Goal: Task Accomplishment & Management: Use online tool/utility

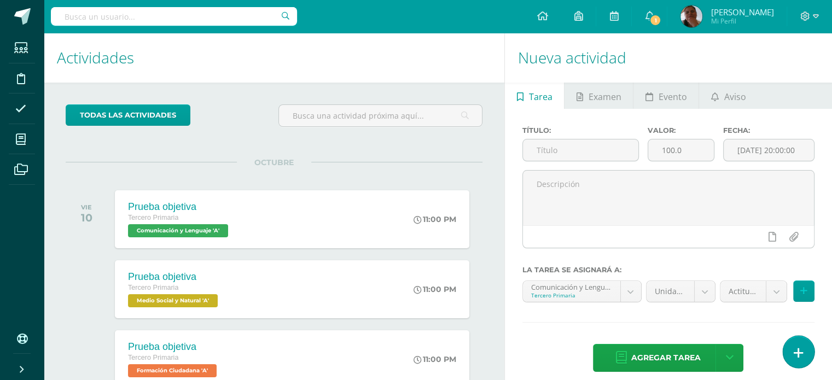
click at [795, 355] on icon at bounding box center [799, 353] width 10 height 13
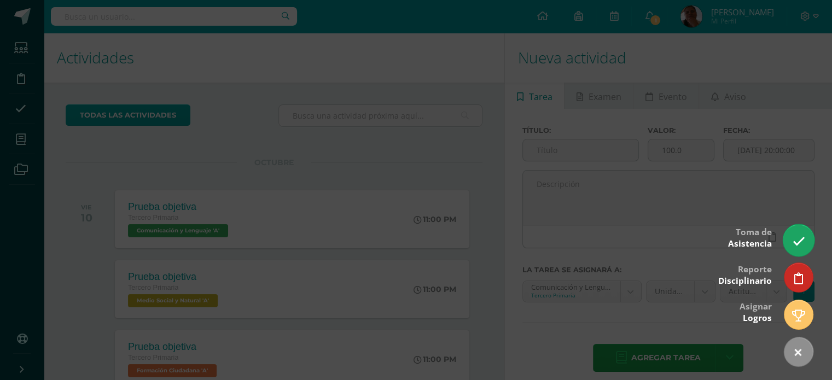
click at [791, 237] on link at bounding box center [798, 240] width 31 height 32
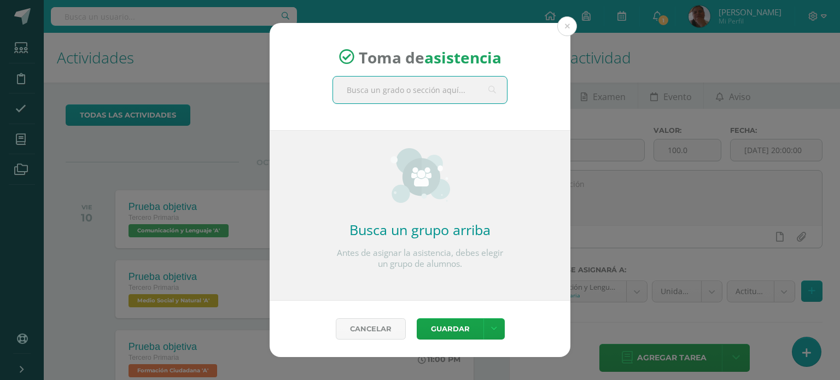
click at [396, 97] on input "text" at bounding box center [420, 90] width 174 height 27
type input "tercero"
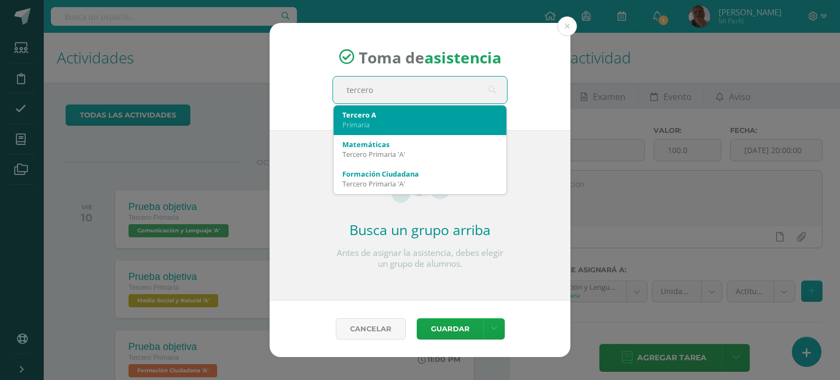
click at [396, 117] on div "Tercero A" at bounding box center [419, 115] width 155 height 10
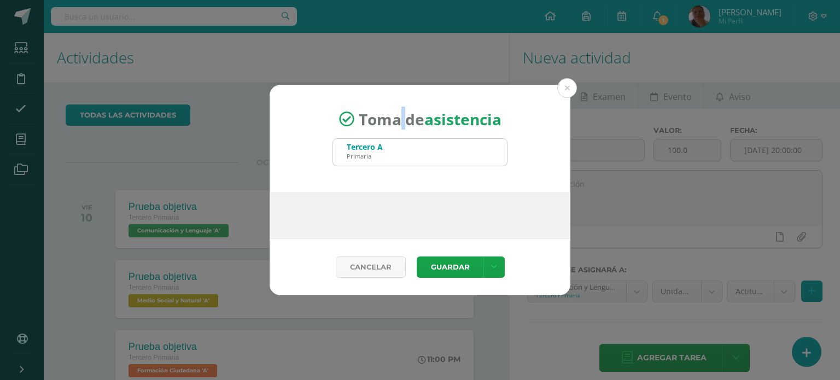
click at [396, 117] on span "Toma de asistencia" at bounding box center [430, 119] width 143 height 21
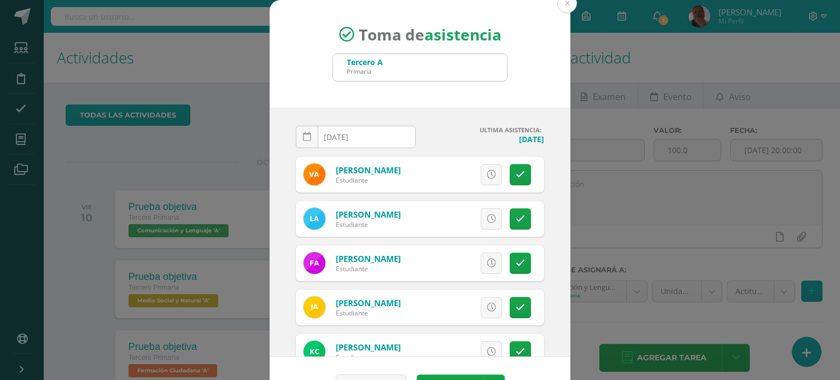
click at [386, 135] on input "[DATE]" at bounding box center [355, 136] width 119 height 21
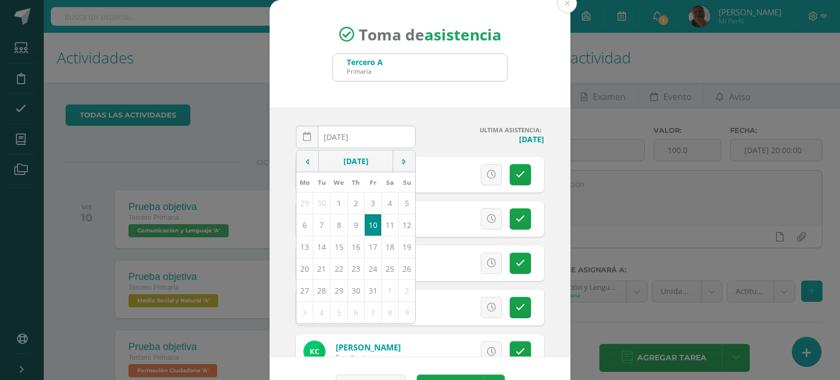
click at [364, 221] on td "10" at bounding box center [372, 225] width 17 height 22
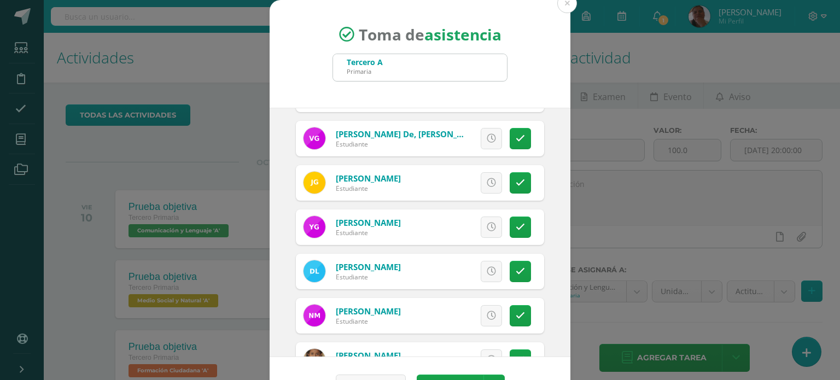
scroll to position [32, 0]
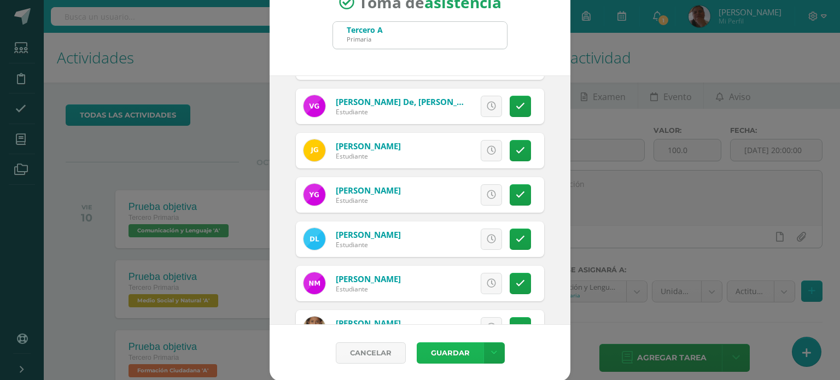
click at [427, 352] on button "Guardar" at bounding box center [450, 352] width 67 height 21
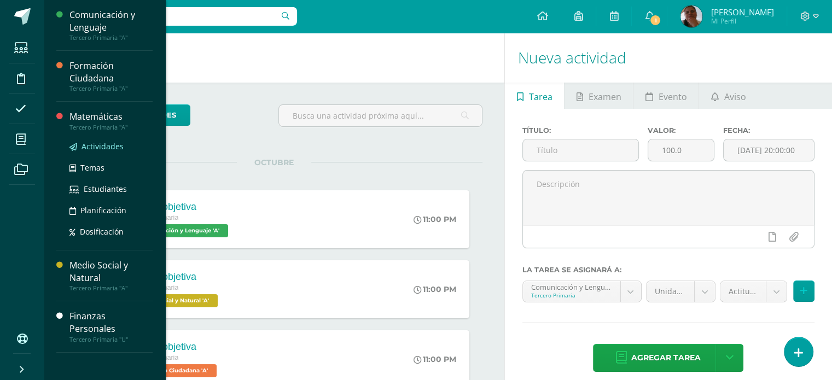
click at [101, 142] on span "Actividades" at bounding box center [102, 146] width 42 height 10
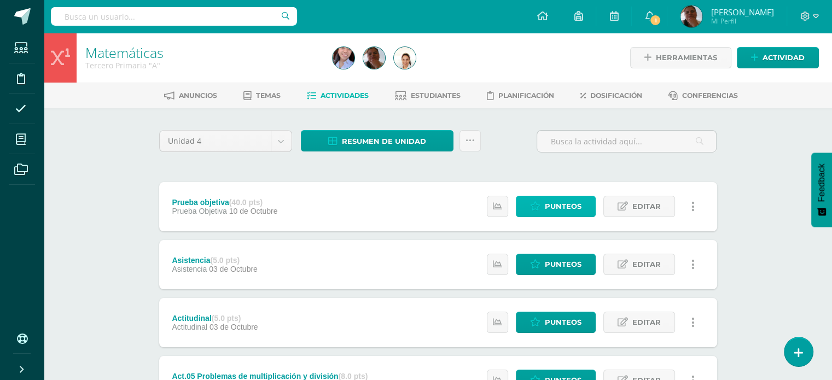
click at [547, 201] on span "Punteos" at bounding box center [563, 206] width 37 height 20
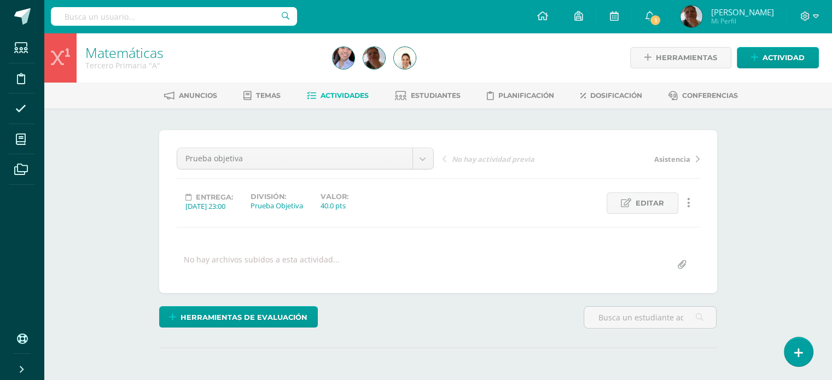
click at [562, 209] on div "Entrega: [DATE] 23:00 División: Prueba Objetiva Valor: 40.0 pts Editar Ocultar …" at bounding box center [438, 203] width 532 height 21
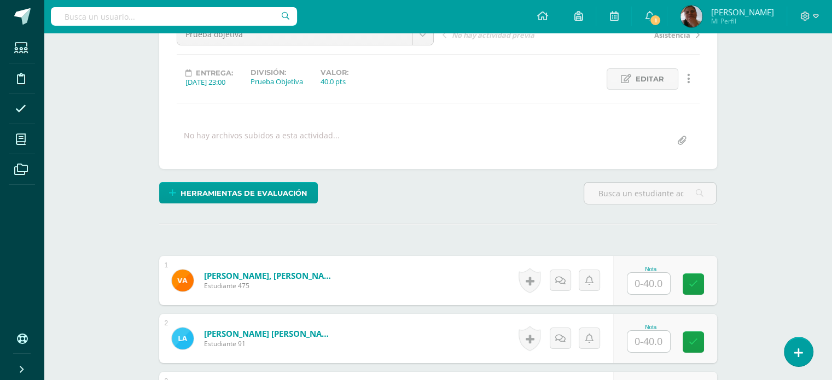
scroll to position [125, 0]
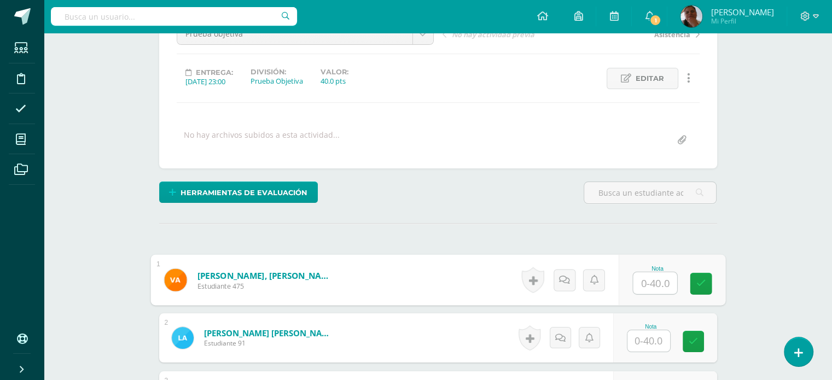
click at [648, 283] on input "text" at bounding box center [655, 283] width 44 height 22
type input "39"
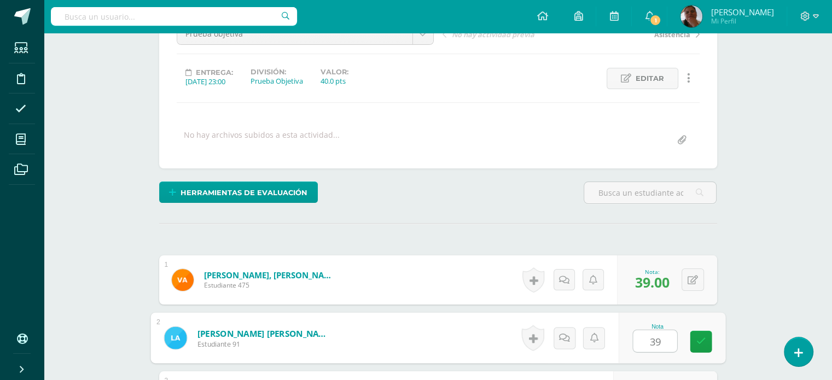
type input "39"
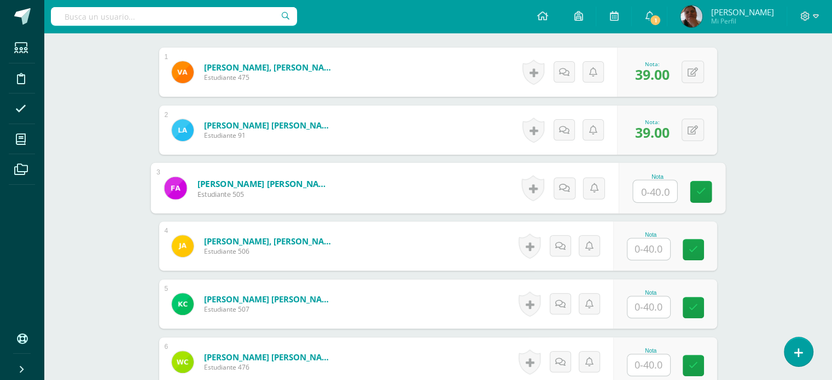
scroll to position [333, 0]
type input "31"
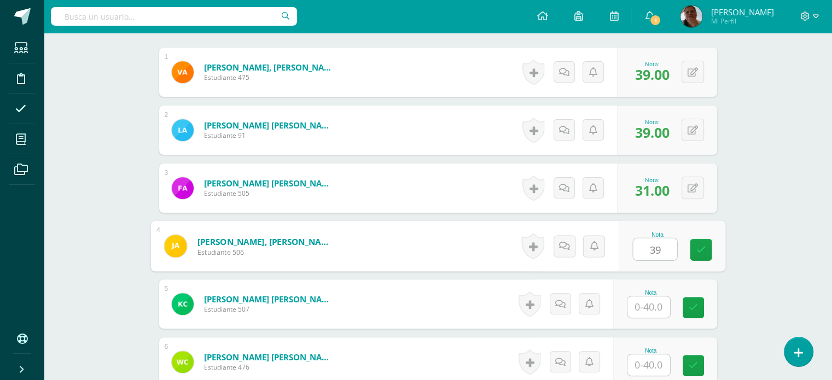
type input "39"
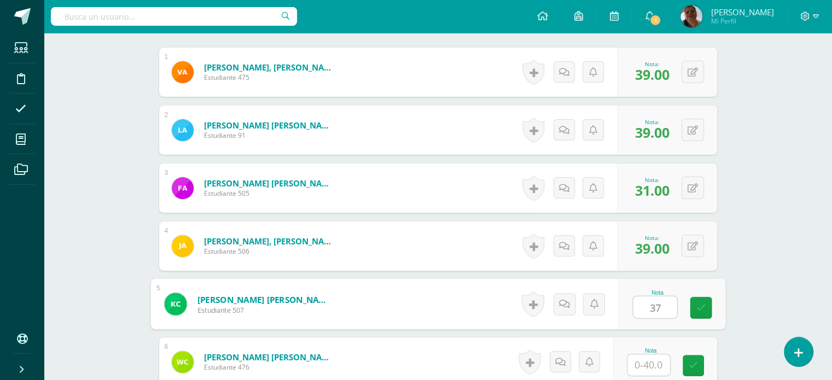
type input "37"
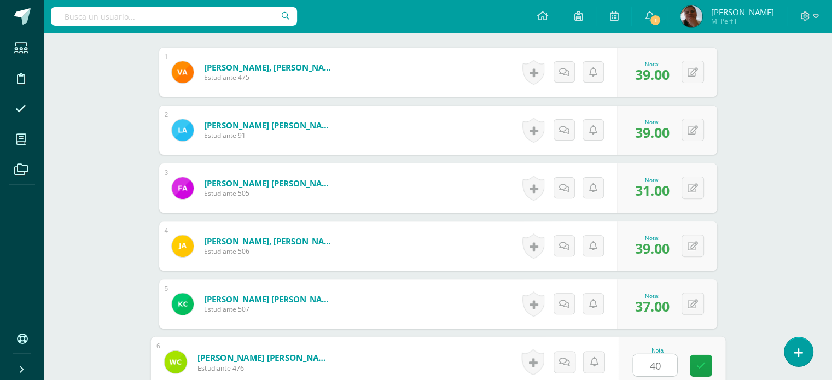
type input "40"
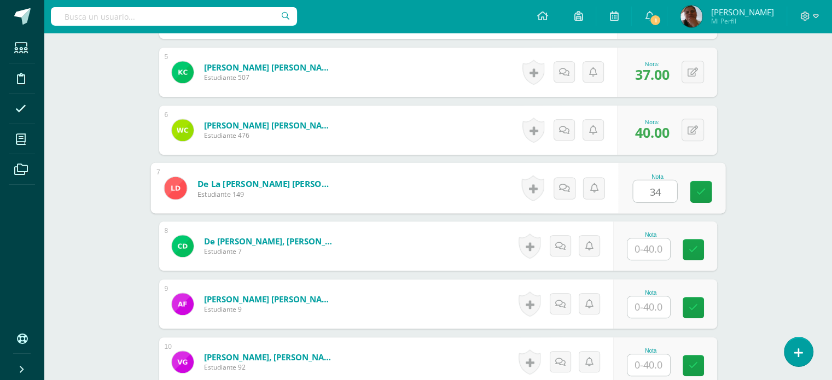
type input "34"
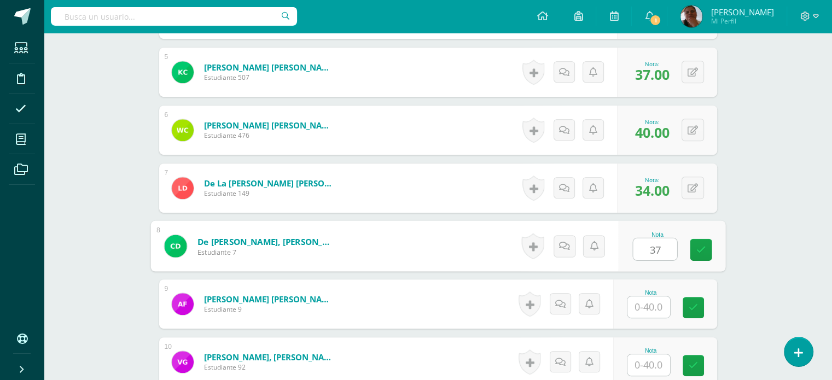
type input "37"
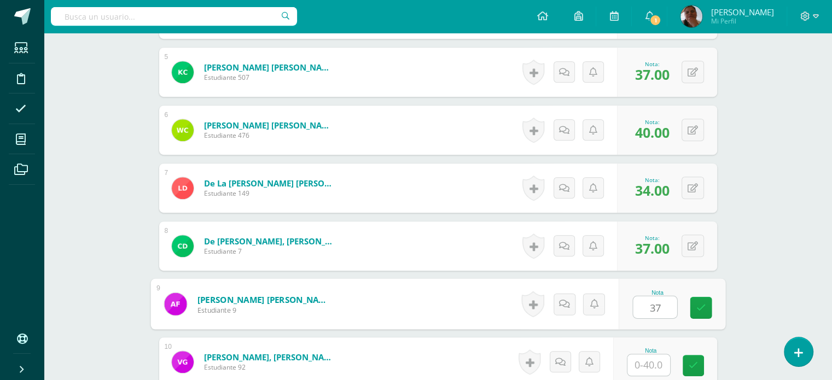
type input "37"
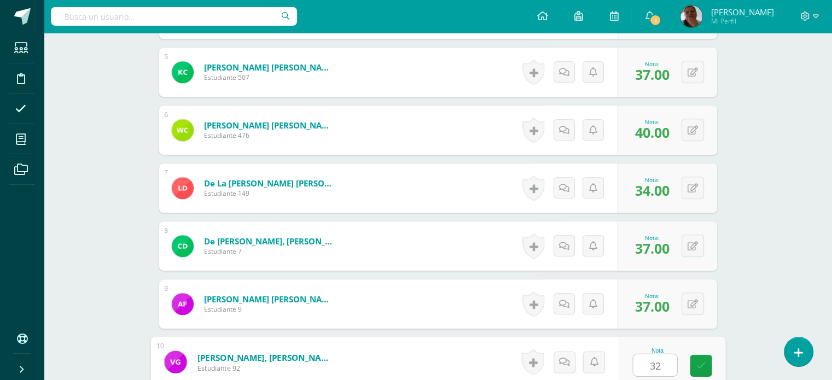
type input "32"
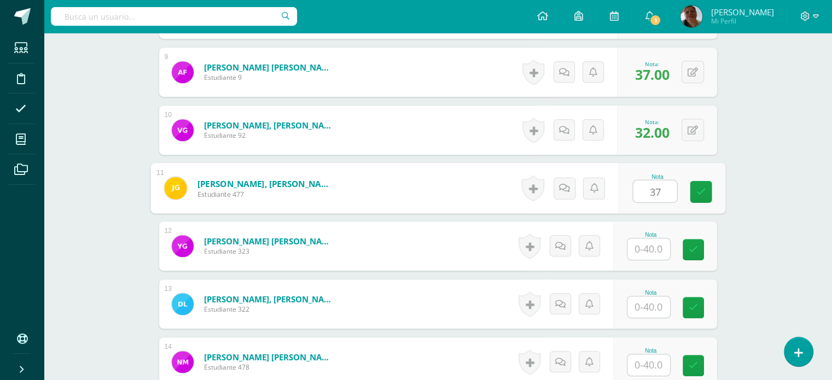
type input "37"
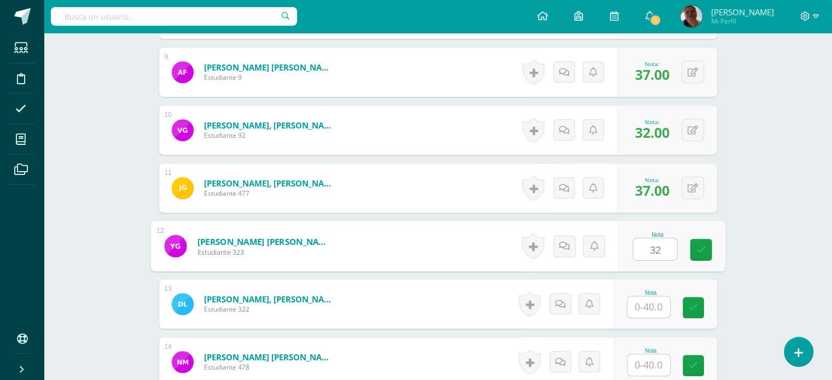
type input "32"
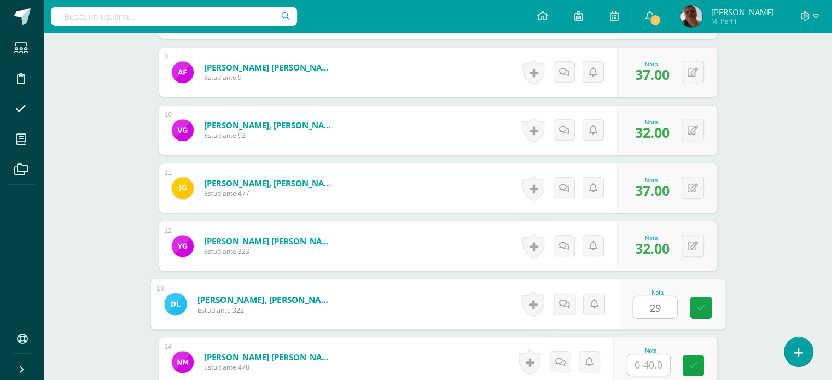
type input "29"
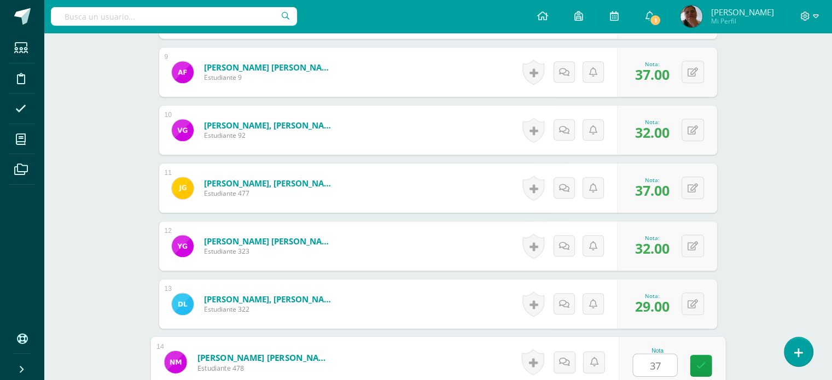
type input "37"
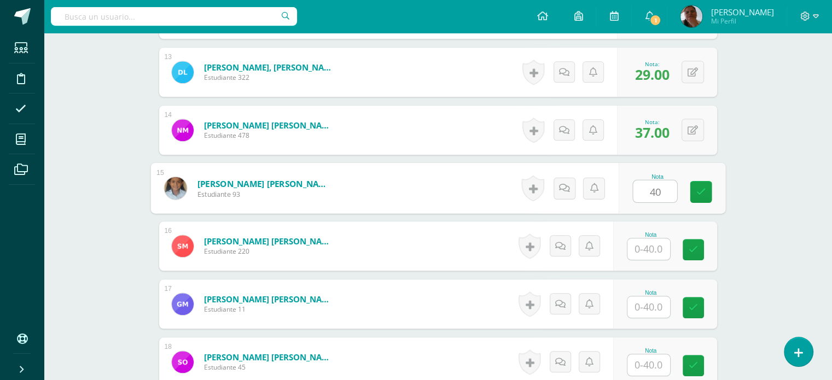
type input "40"
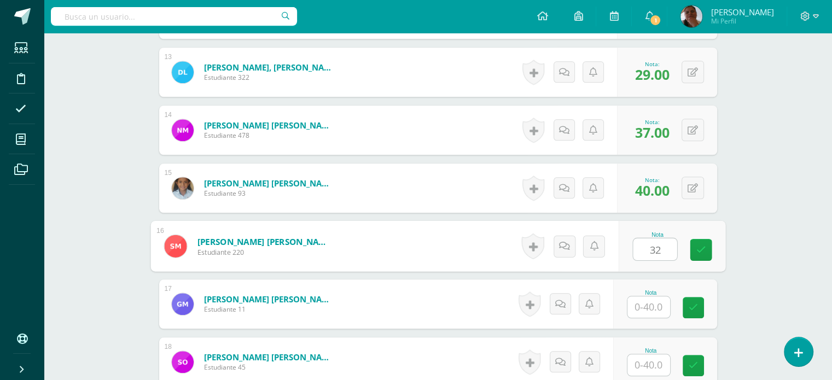
type input "32"
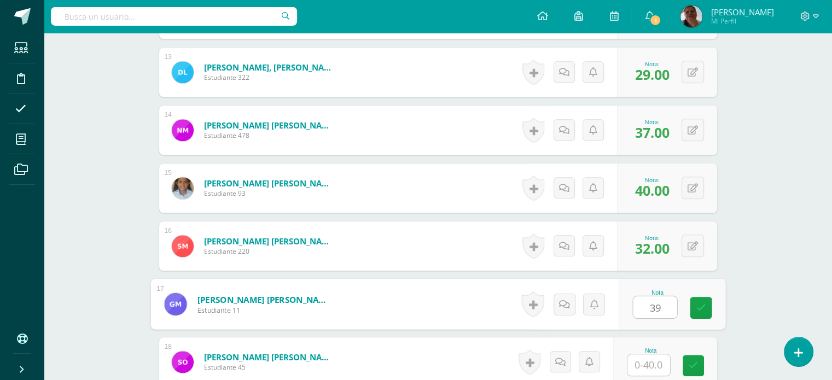
type input "39"
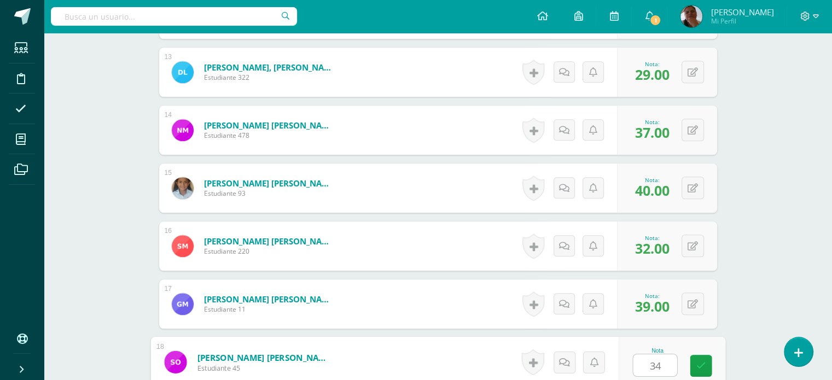
type input "34"
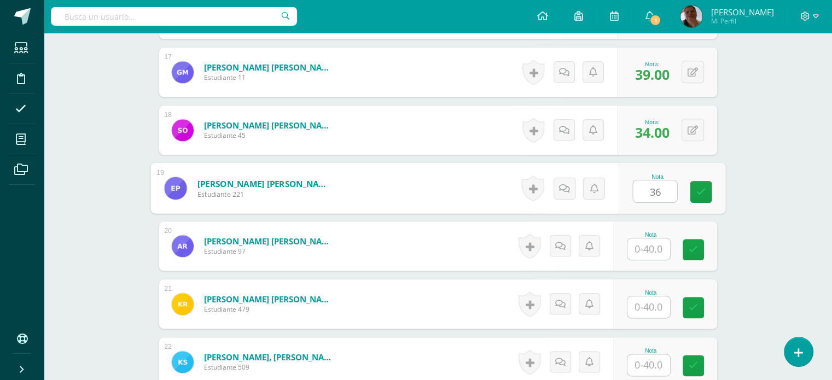
type input "36"
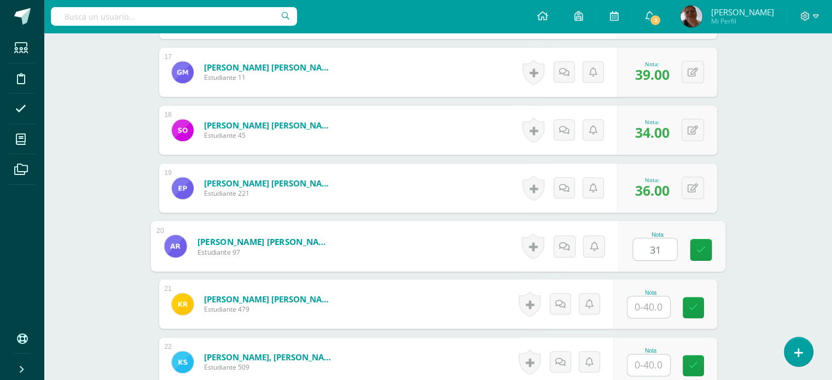
type input "31"
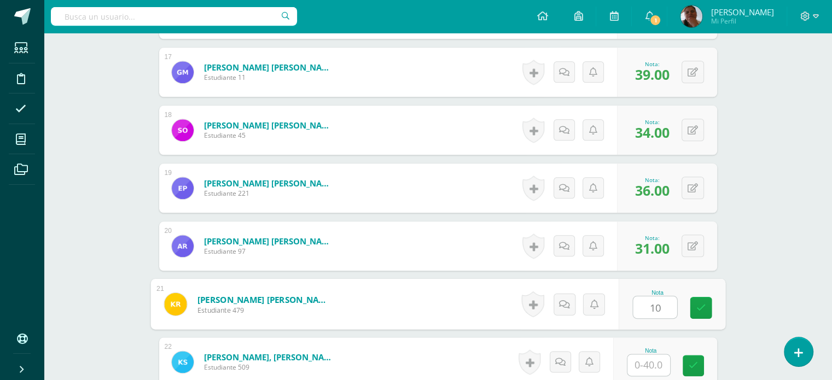
type input "1"
type input "40"
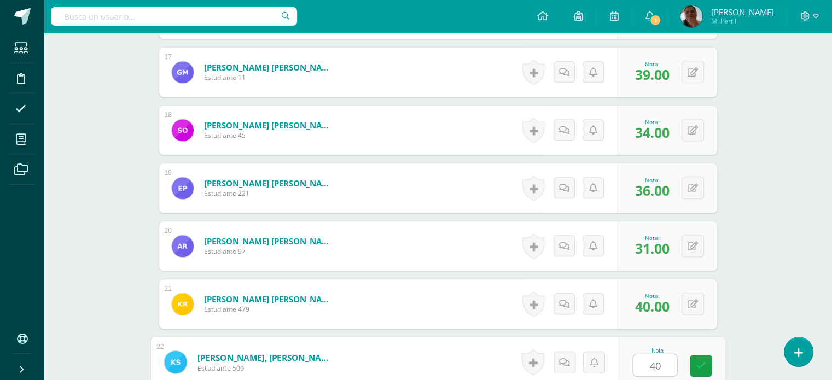
type input "40"
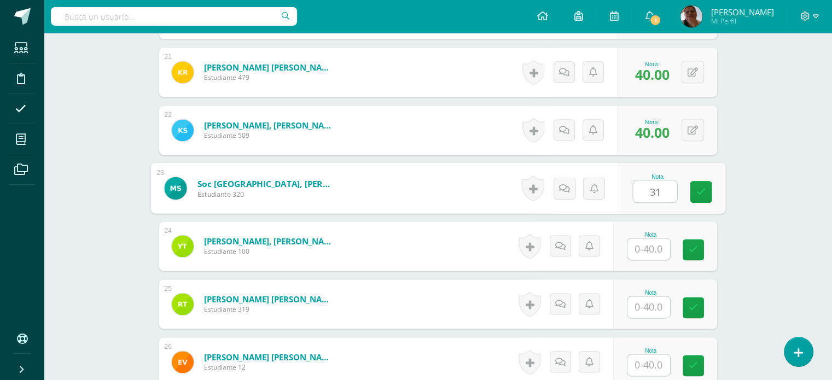
type input "31"
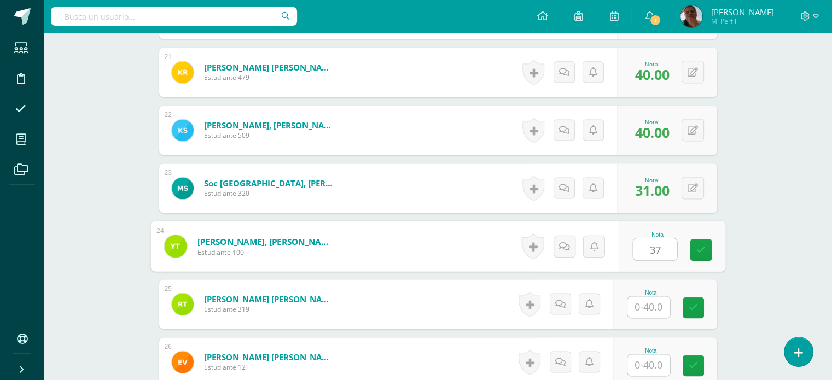
type input "37"
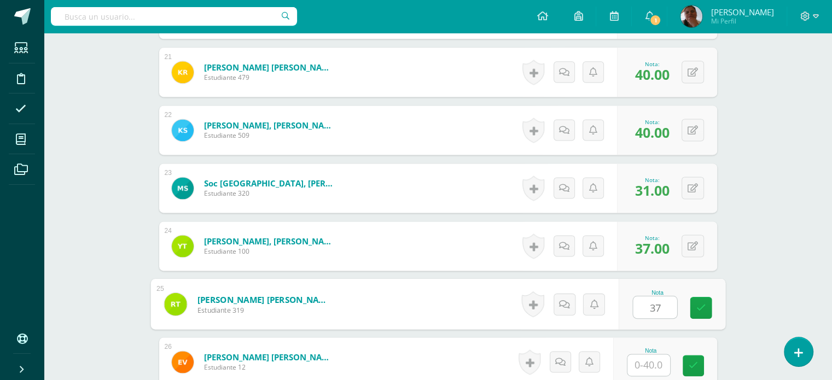
type input "37"
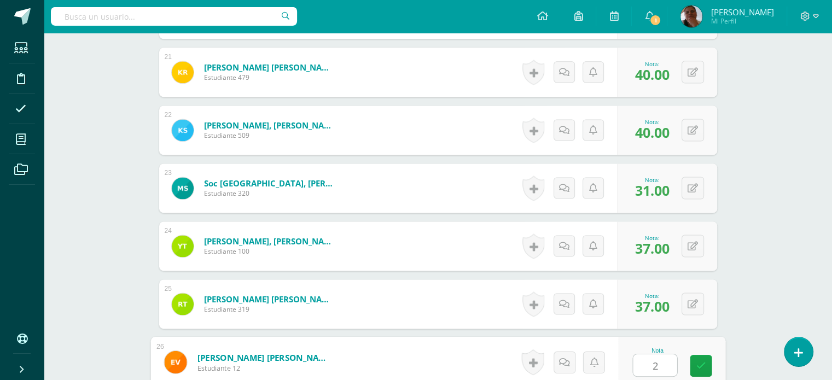
type input "26"
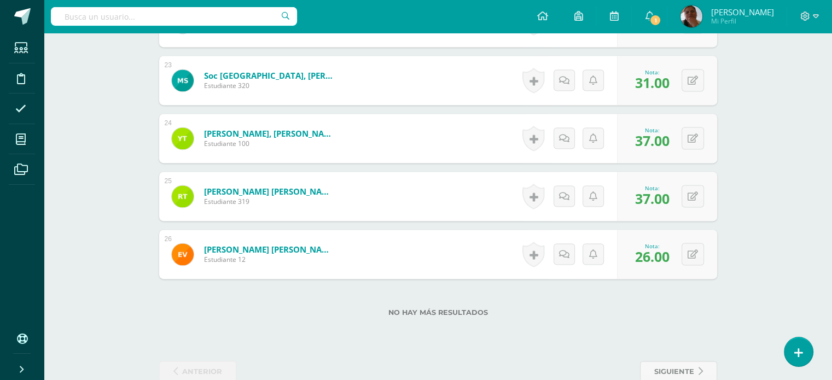
scroll to position [1623, 0]
